Goal: Find specific page/section: Find specific page/section

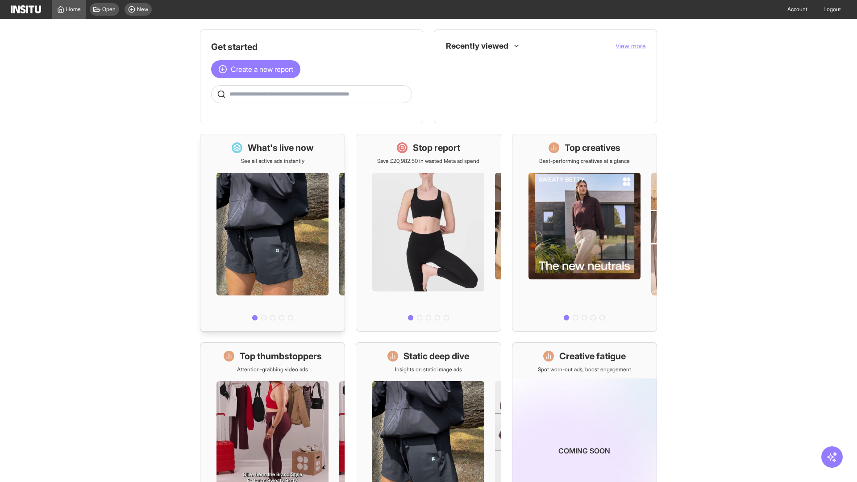
click at [272, 233] on div at bounding box center [272, 244] width 144 height 159
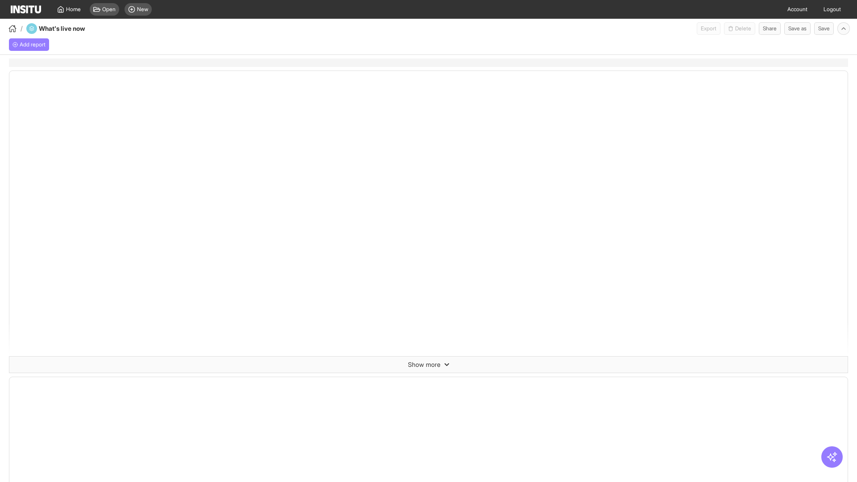
select select "**"
